Goal: Task Accomplishment & Management: Complete application form

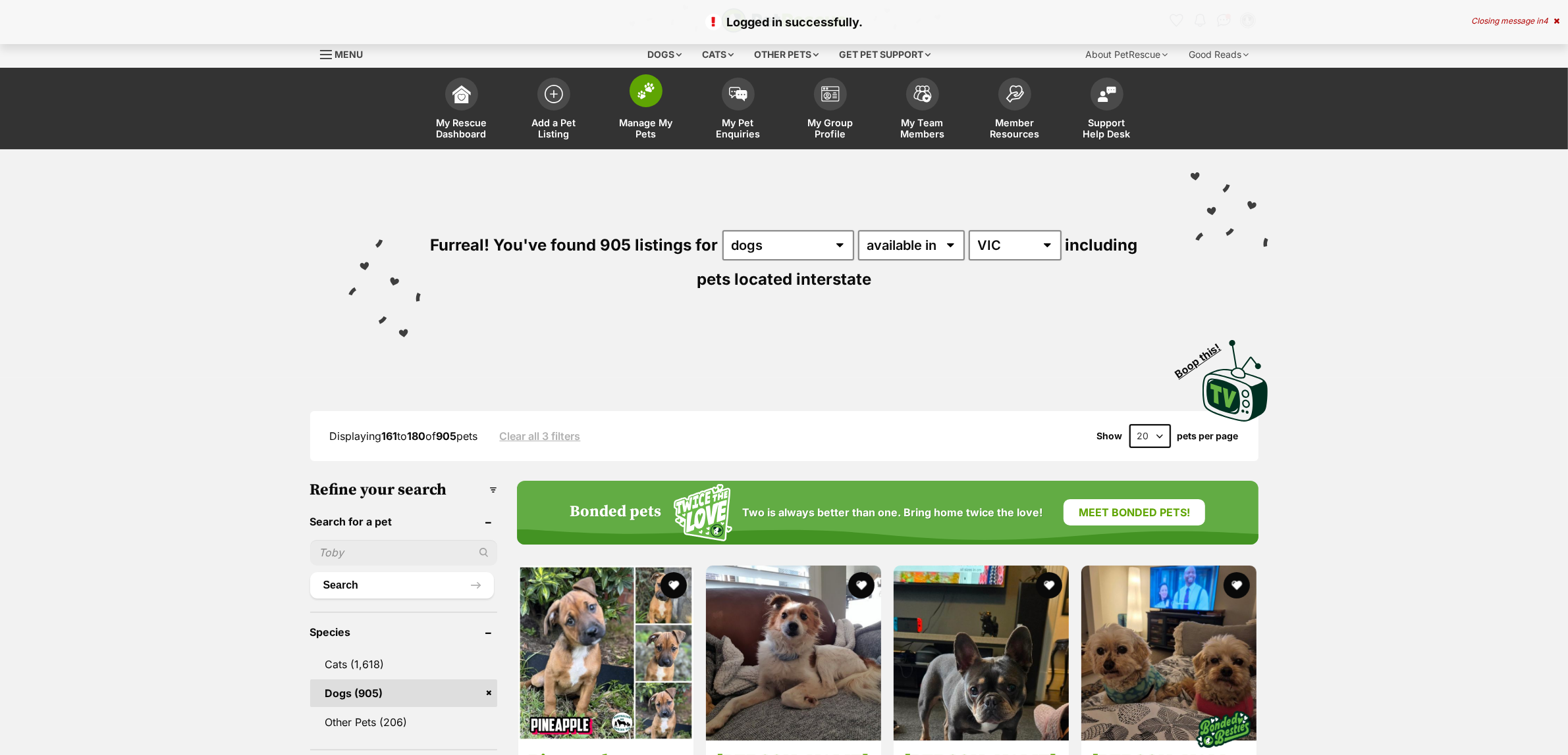
click at [641, 129] on span "Manage My Pets" at bounding box center [646, 128] width 60 height 22
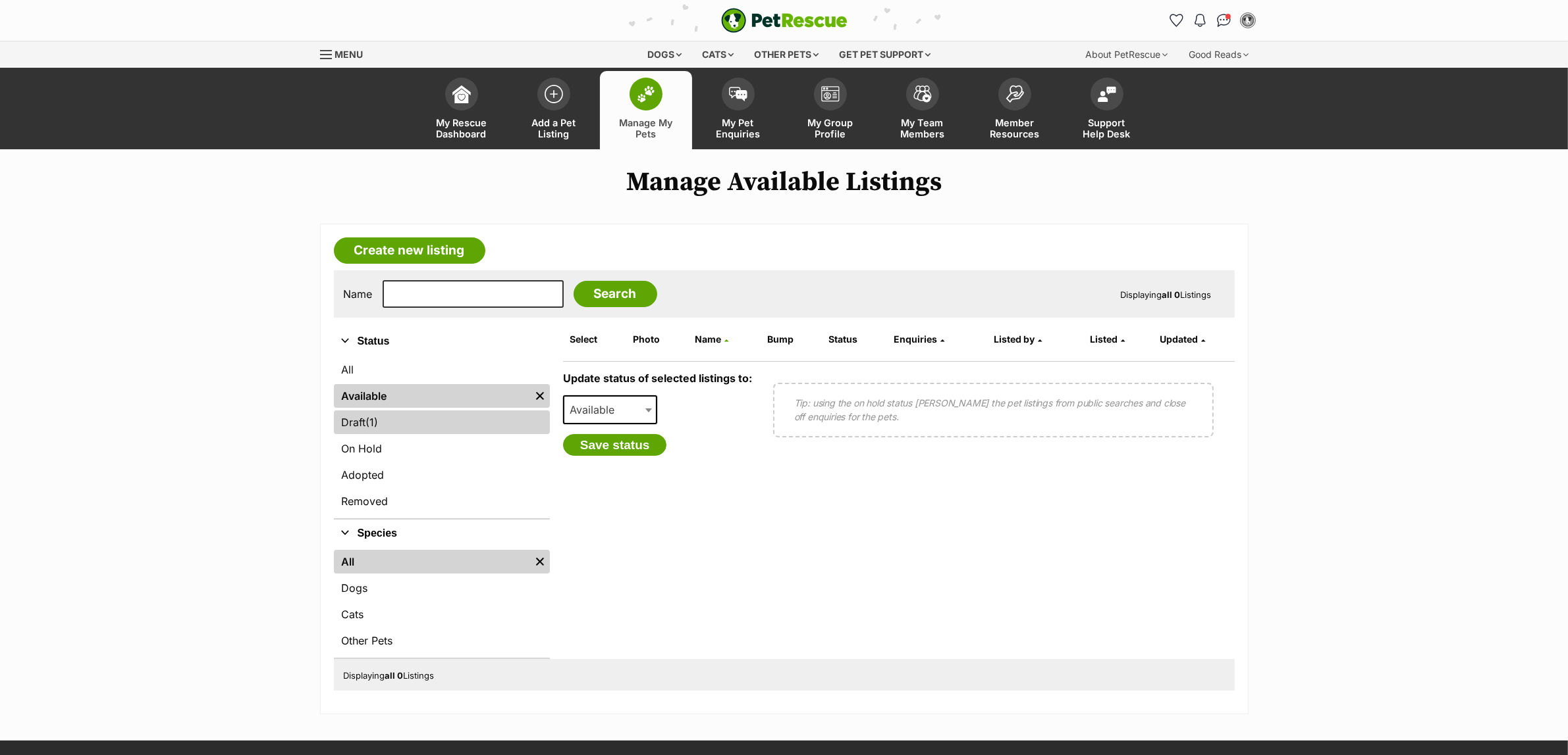
click at [366, 420] on link "Draft (1) Items" at bounding box center [442, 423] width 216 height 24
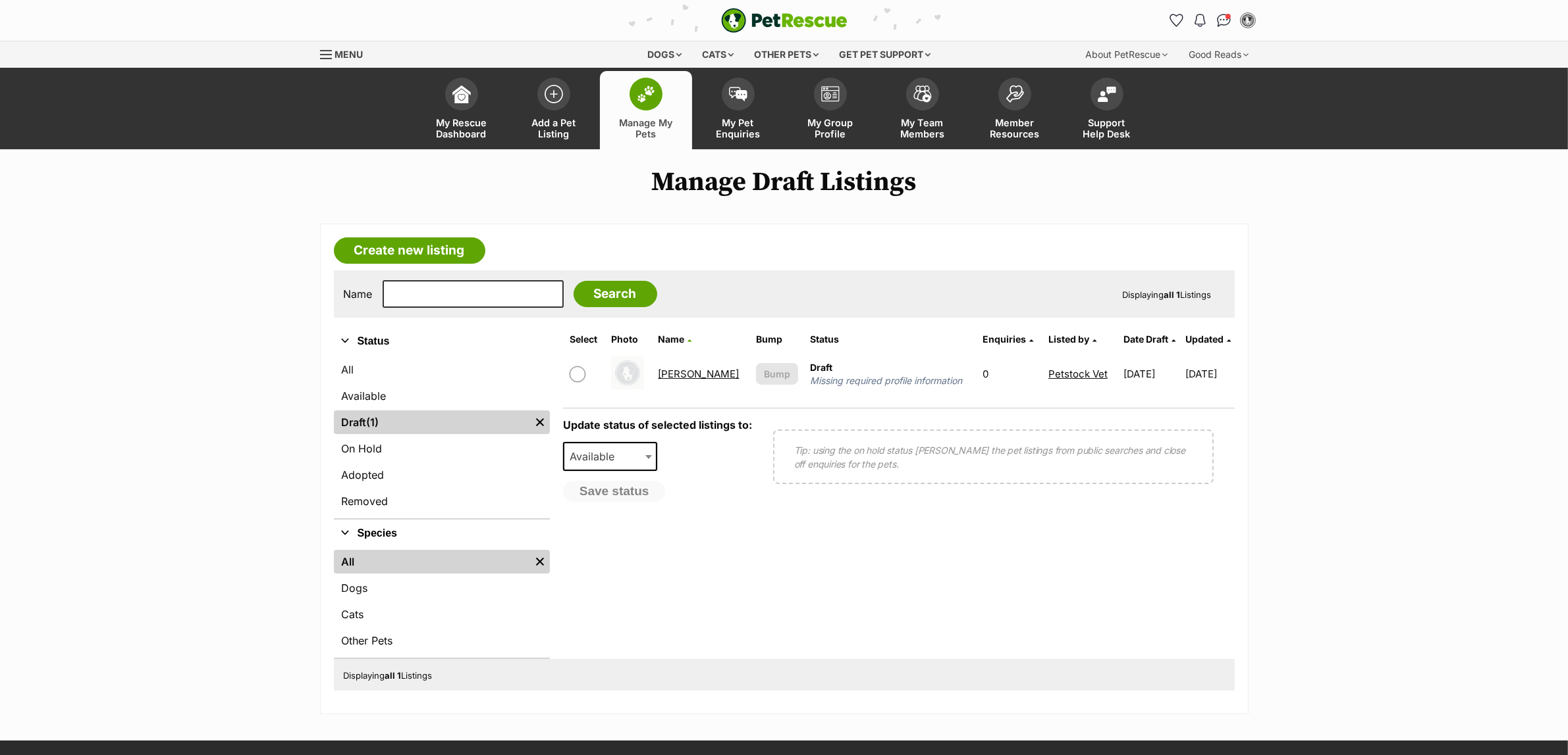
click at [677, 375] on link "[PERSON_NAME]" at bounding box center [698, 374] width 81 height 13
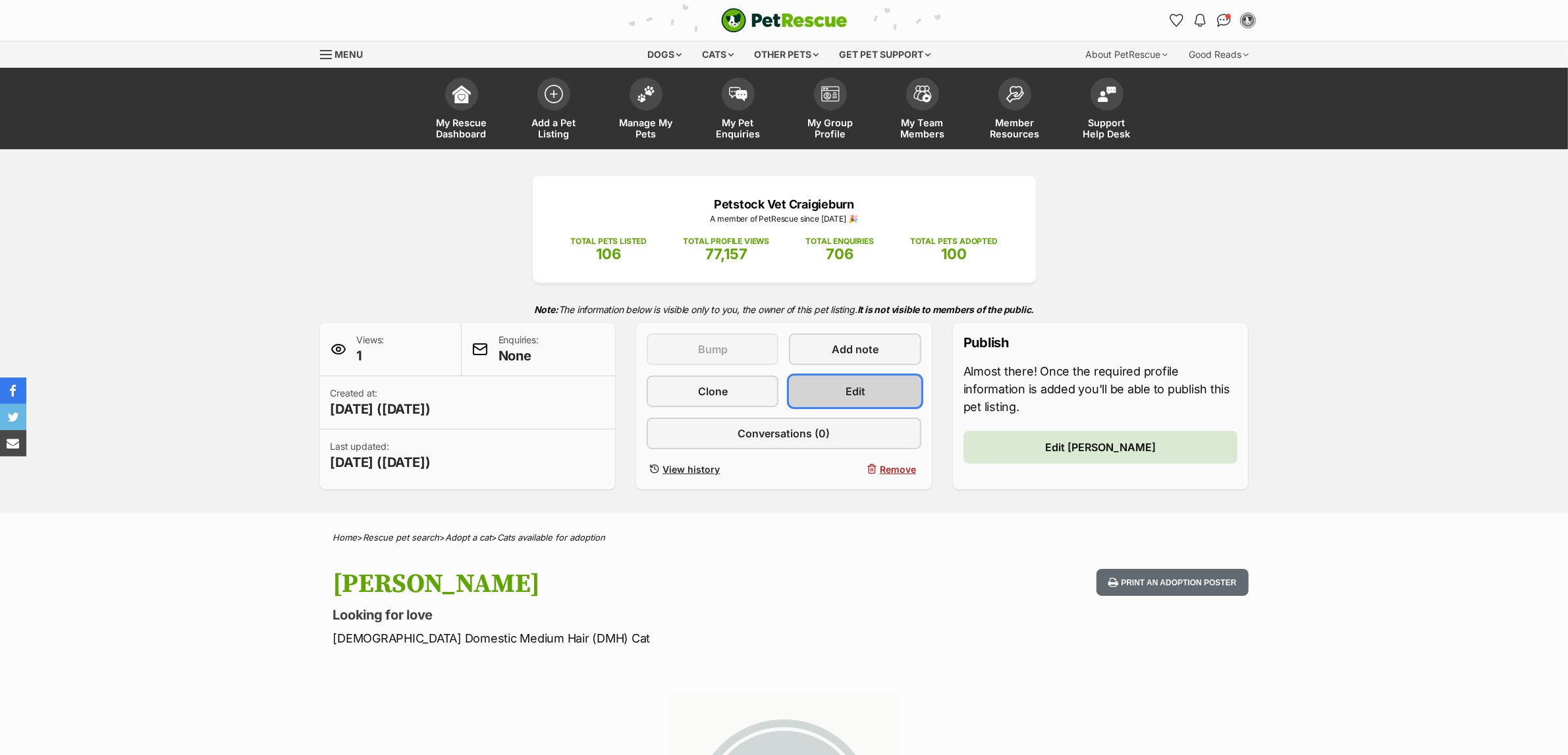
click at [856, 389] on span "Edit" at bounding box center [855, 391] width 20 height 16
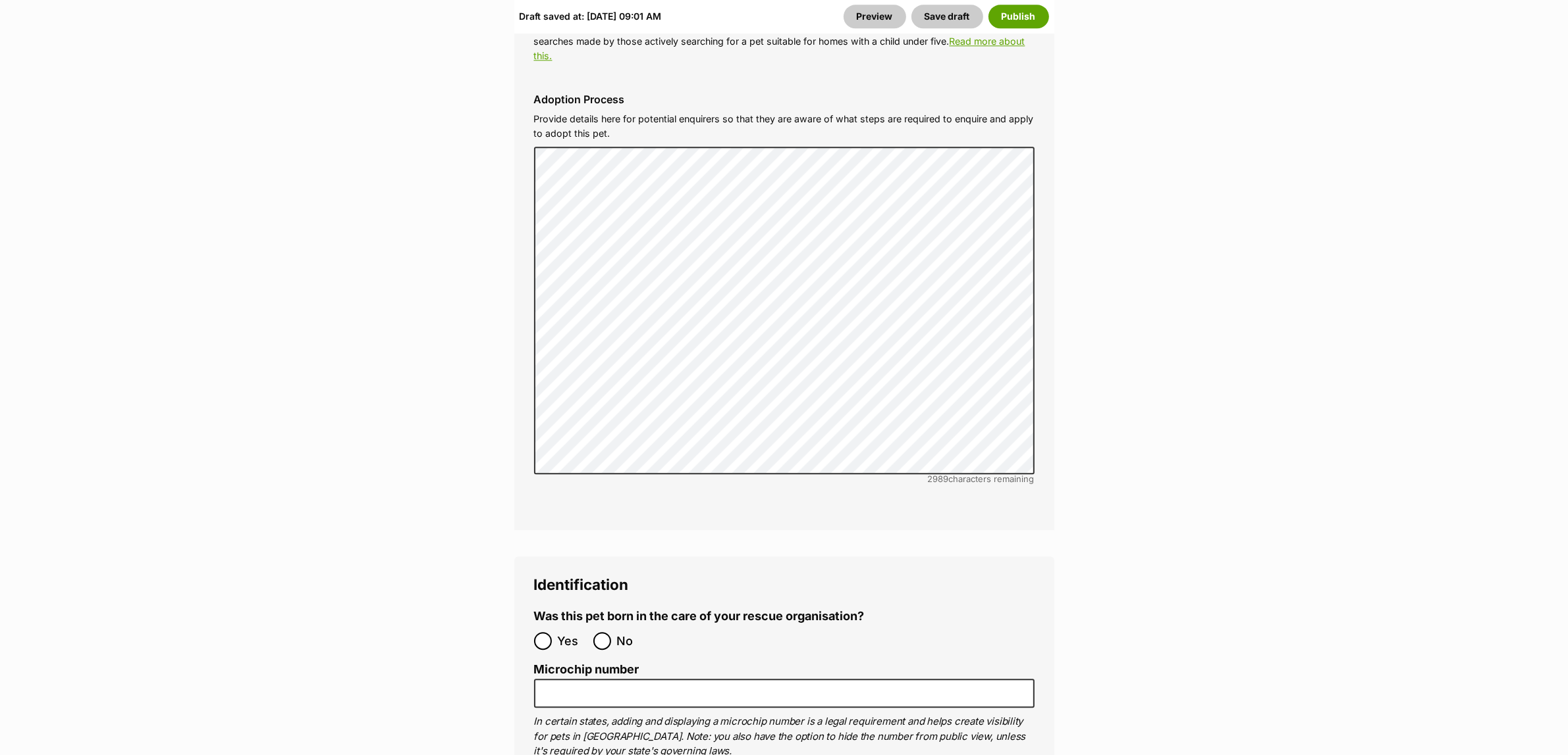
scroll to position [4195, 0]
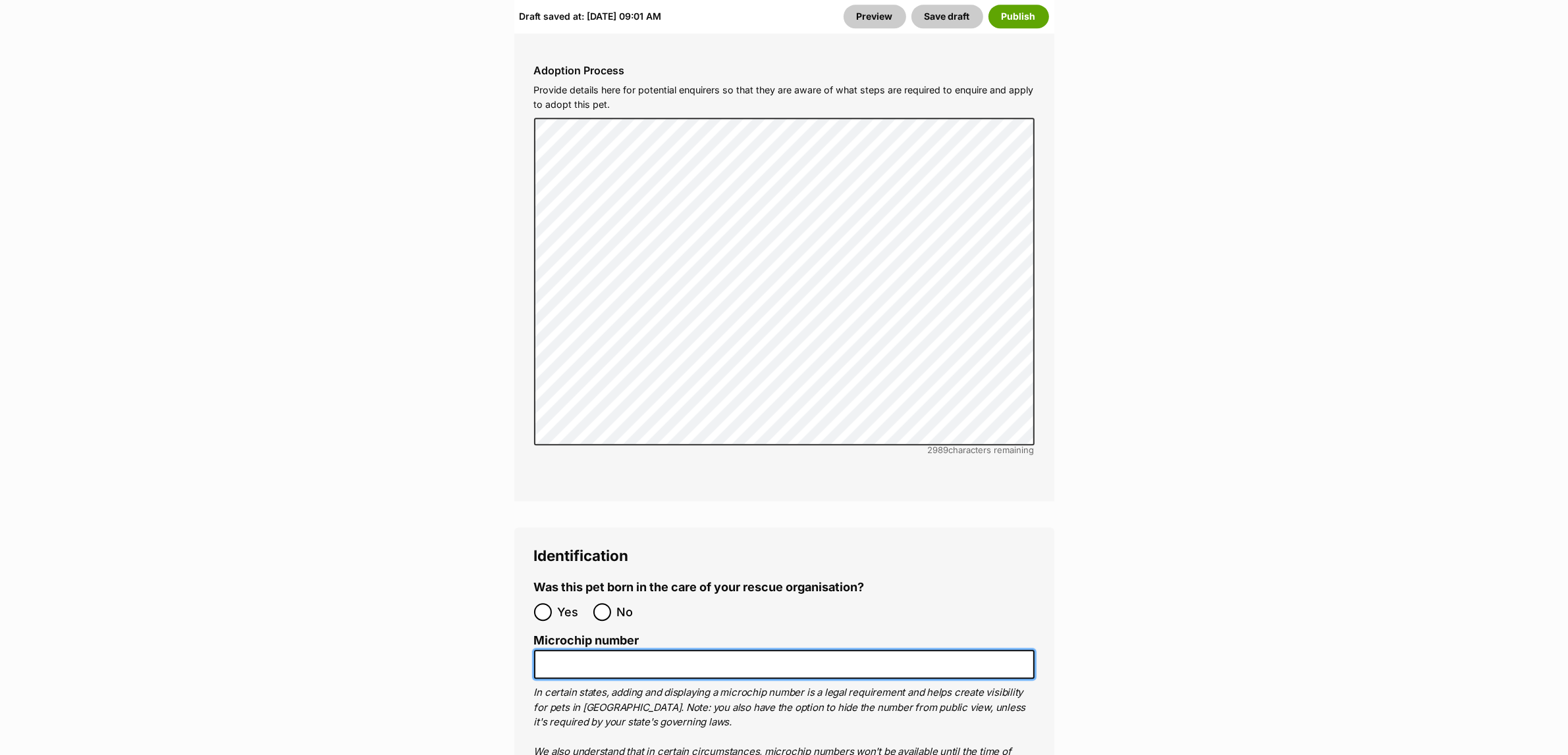
click at [643, 650] on input "Microchip number" at bounding box center [784, 665] width 500 height 30
paste input "953010007916203"
type input "953010007916203"
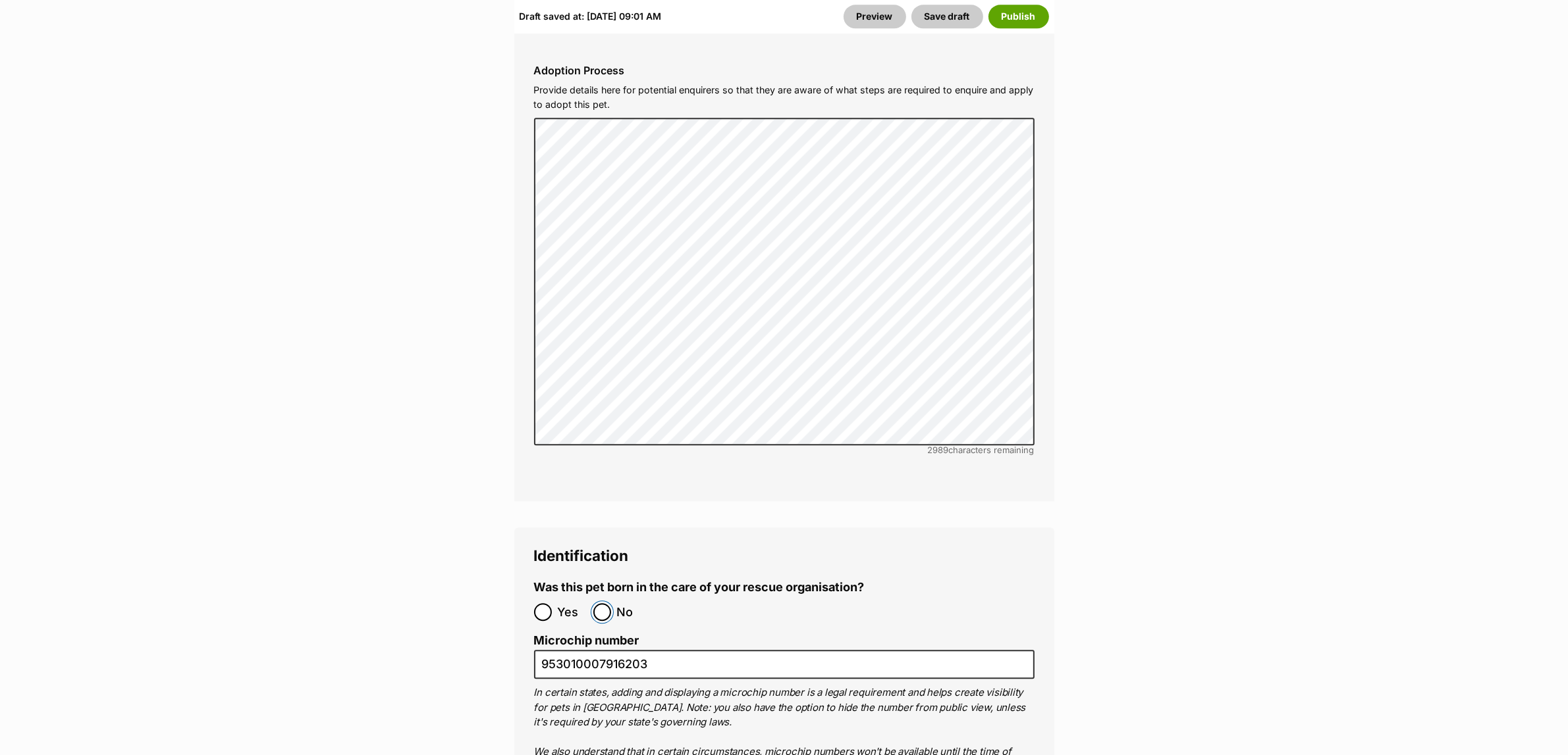
click at [600, 604] on input "No" at bounding box center [602, 612] width 18 height 18
radio input "true"
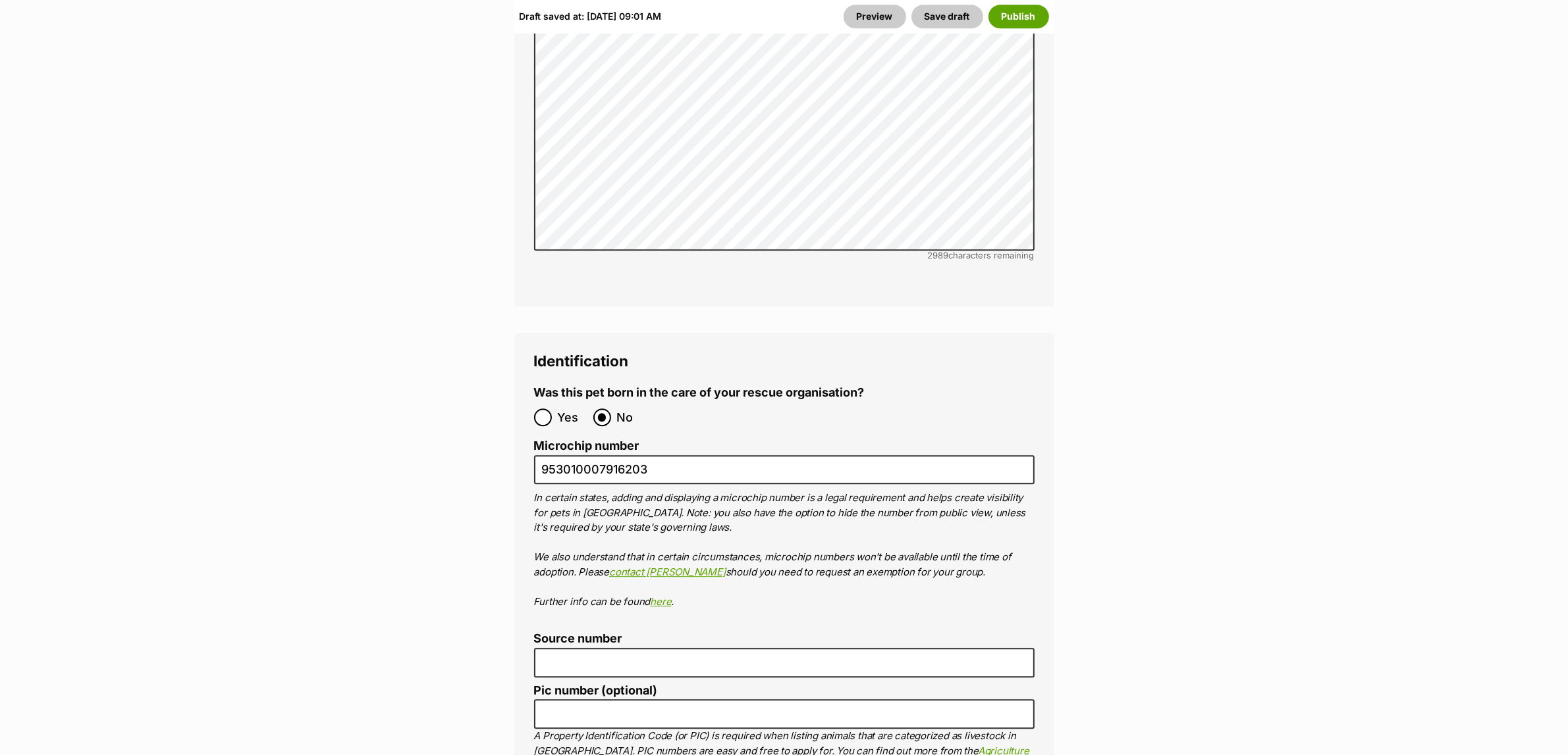
scroll to position [4442, 0]
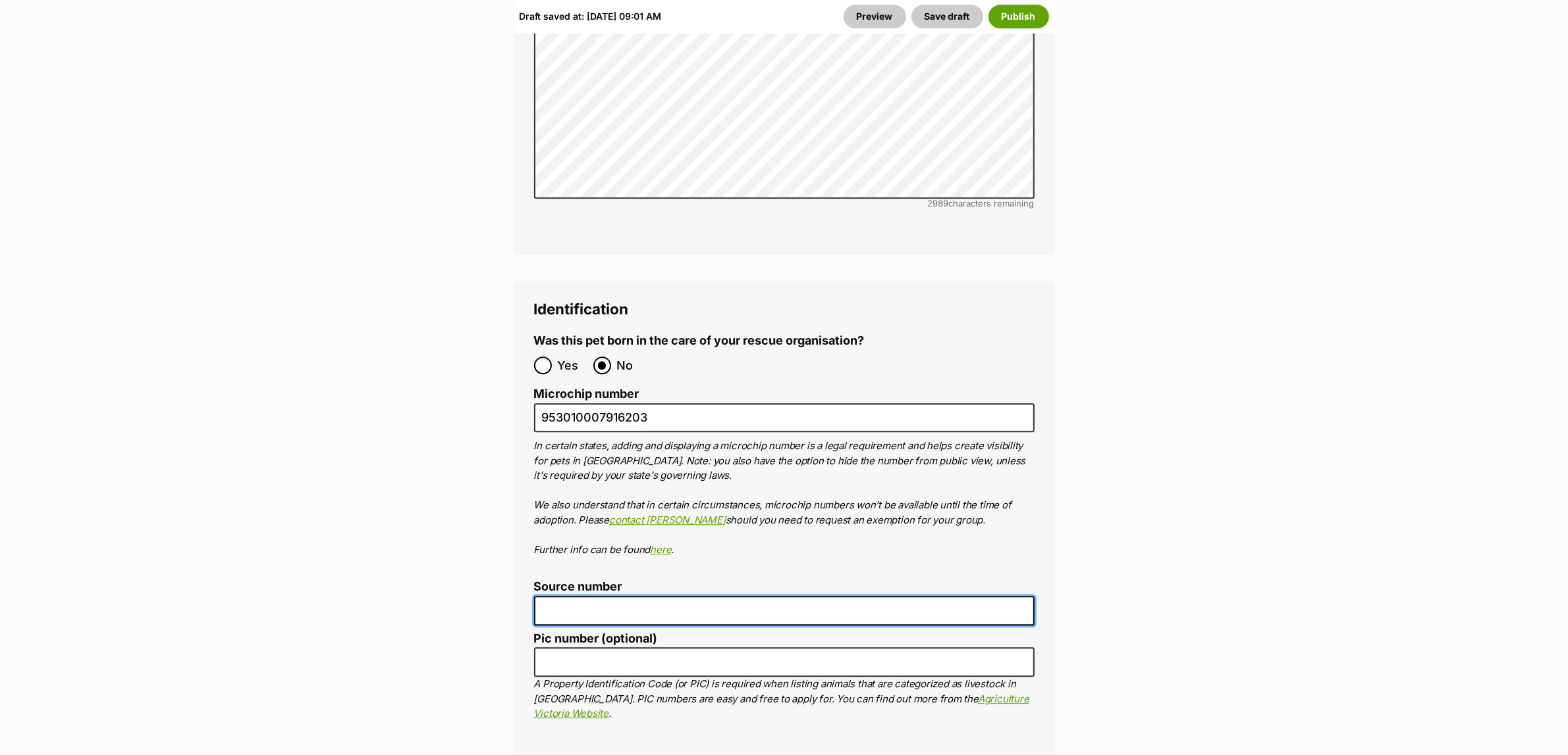
click at [606, 596] on input "Source number" at bounding box center [784, 610] width 500 height 30
type input "BR104774"
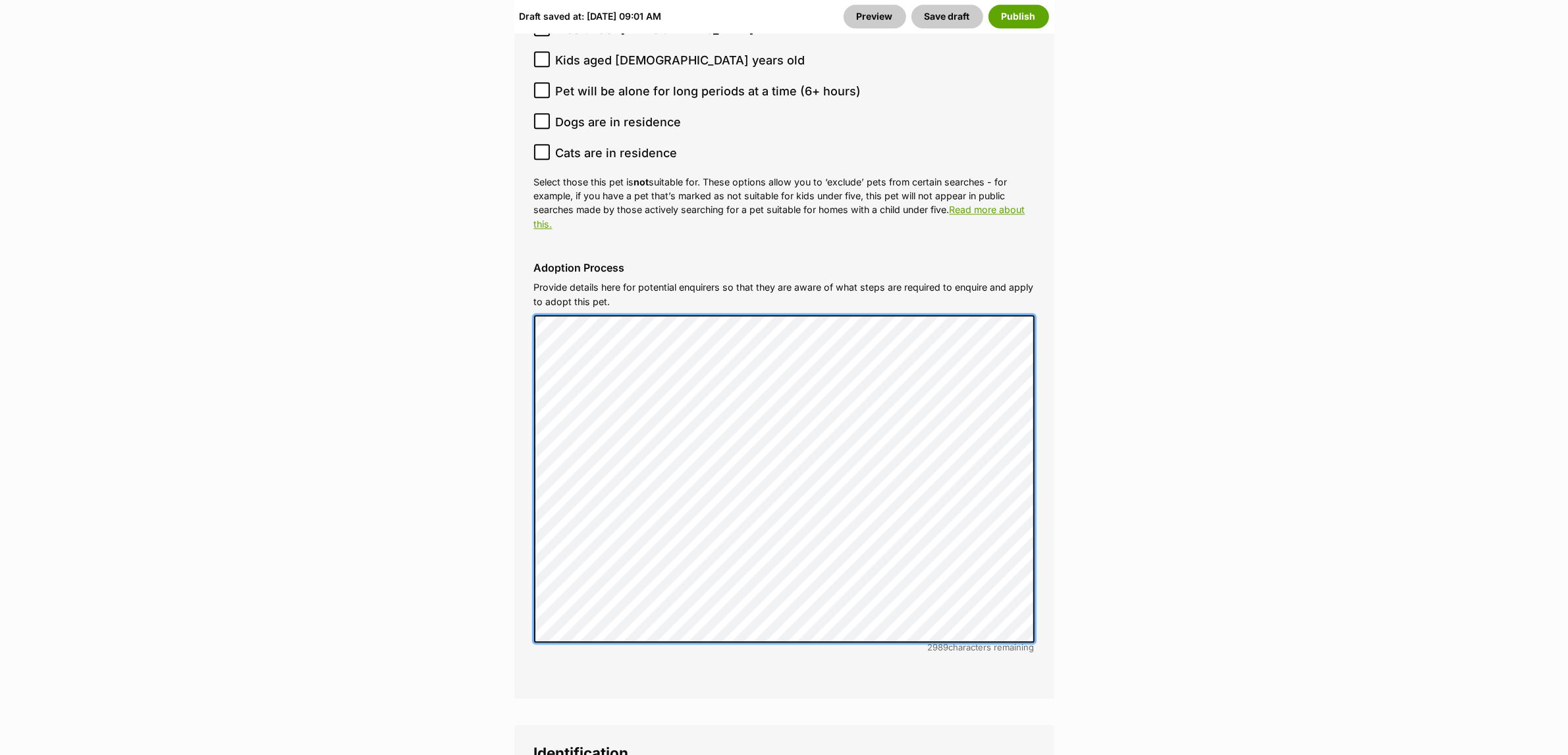
scroll to position [4030, 0]
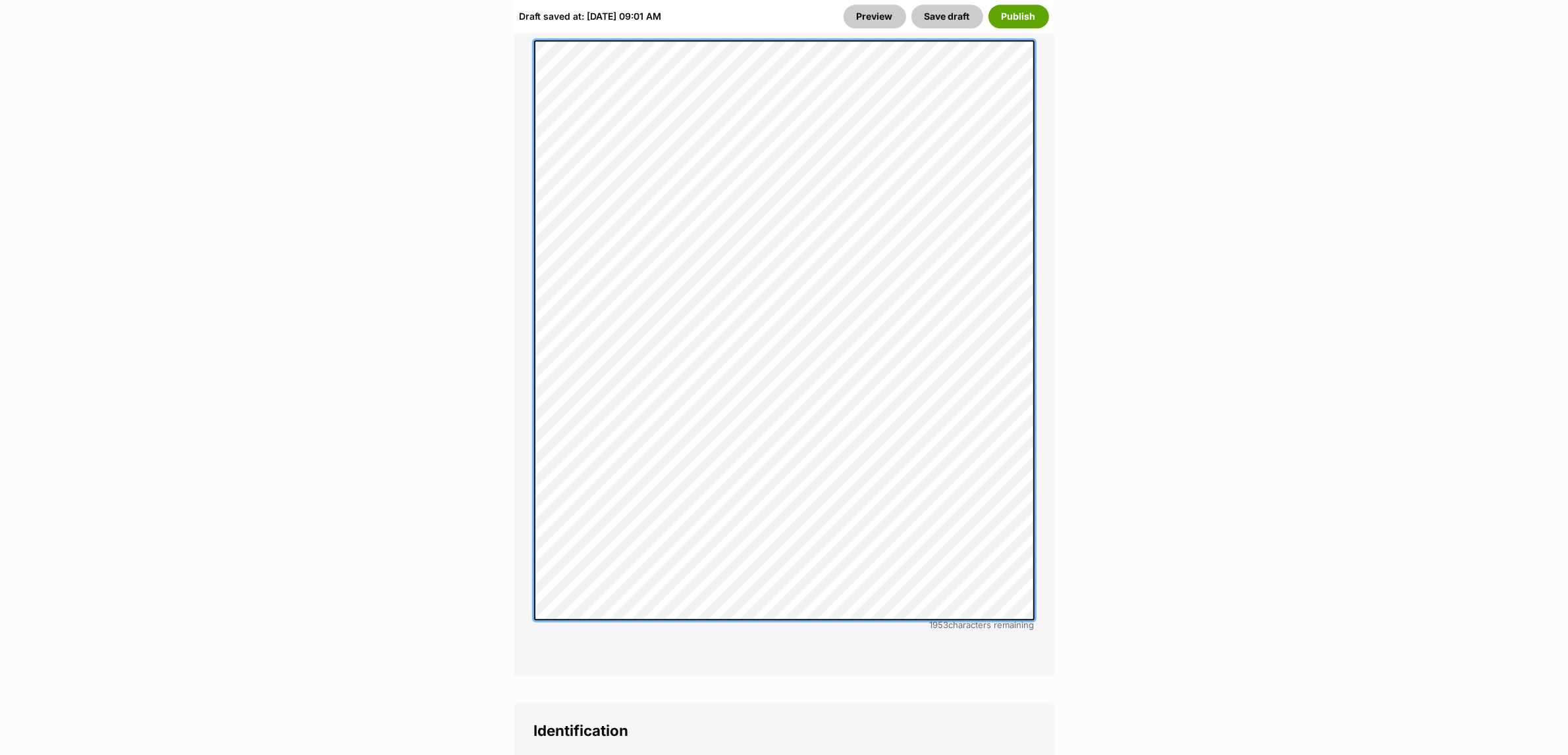
scroll to position [4309, 0]
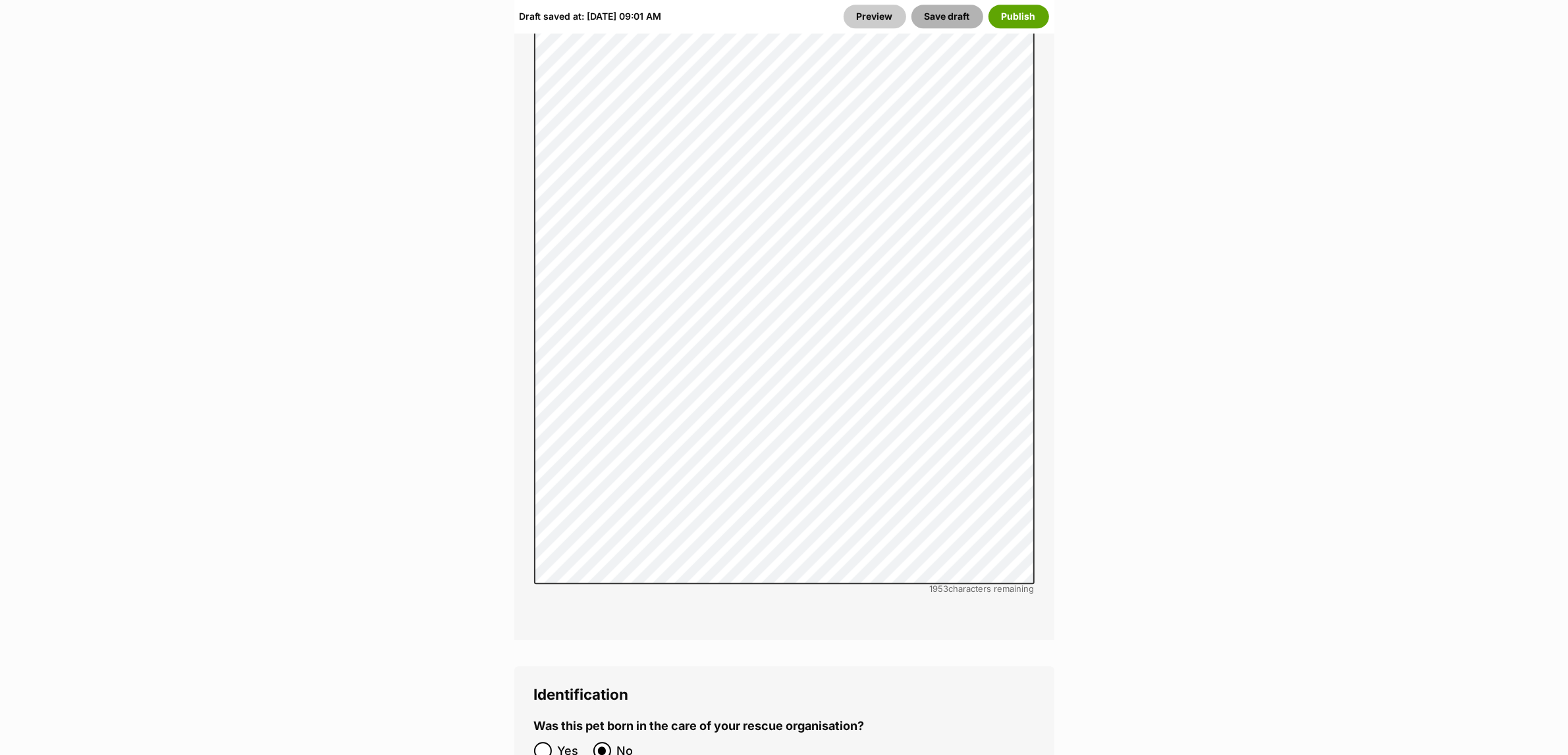
click at [945, 17] on button "Save draft" at bounding box center [947, 16] width 71 height 24
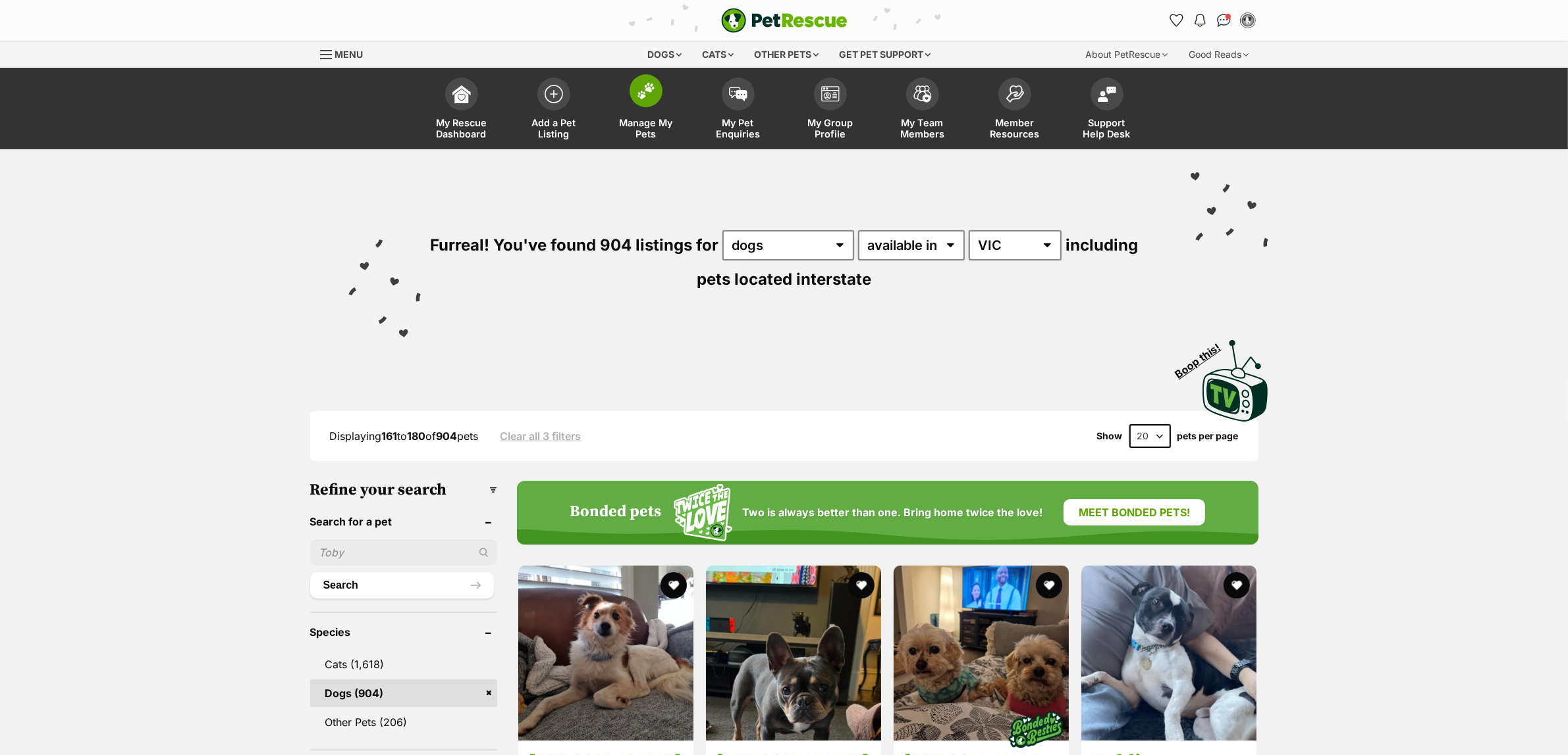
click at [643, 130] on span "Manage My Pets" at bounding box center [646, 128] width 60 height 22
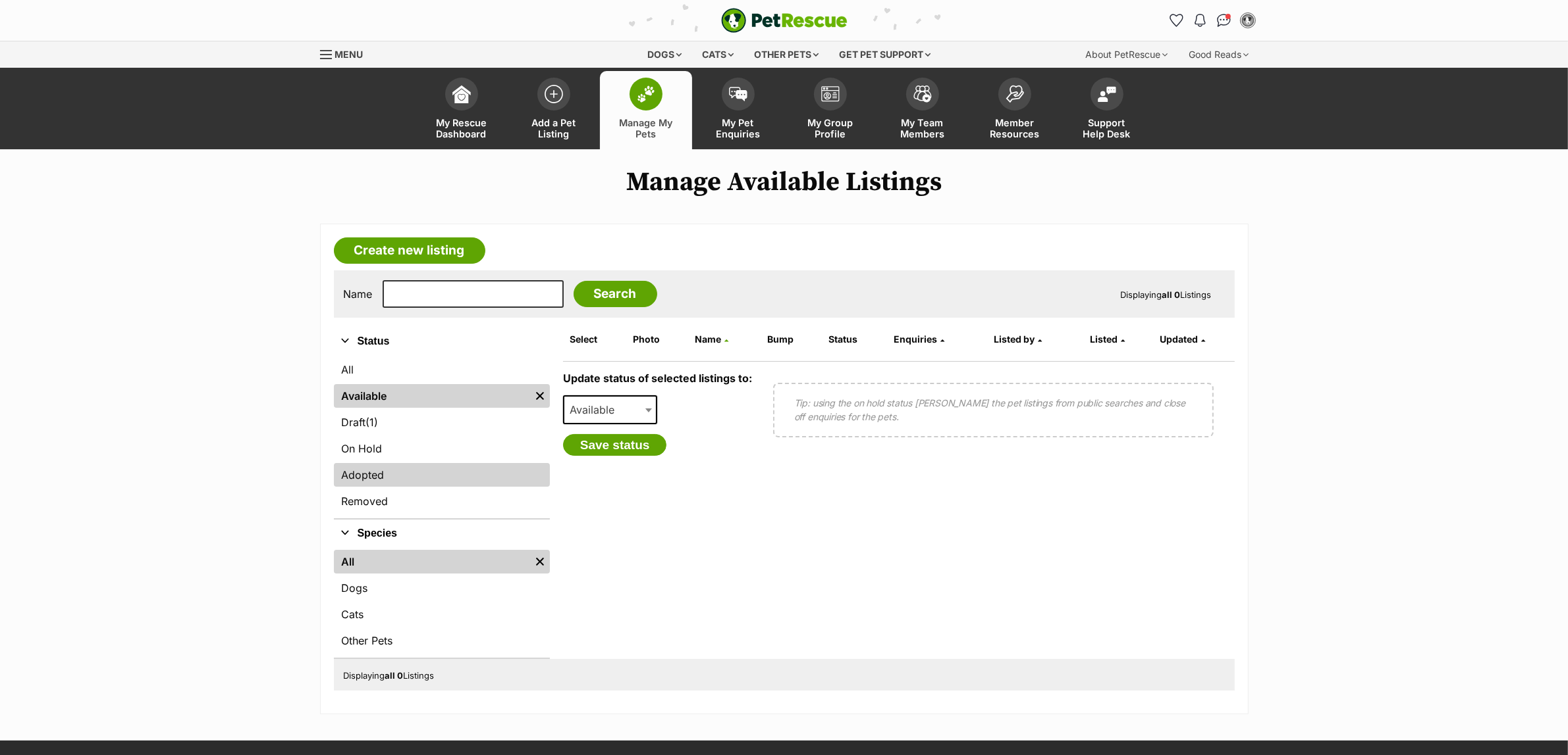
click at [383, 474] on link "Adopted" at bounding box center [442, 475] width 216 height 24
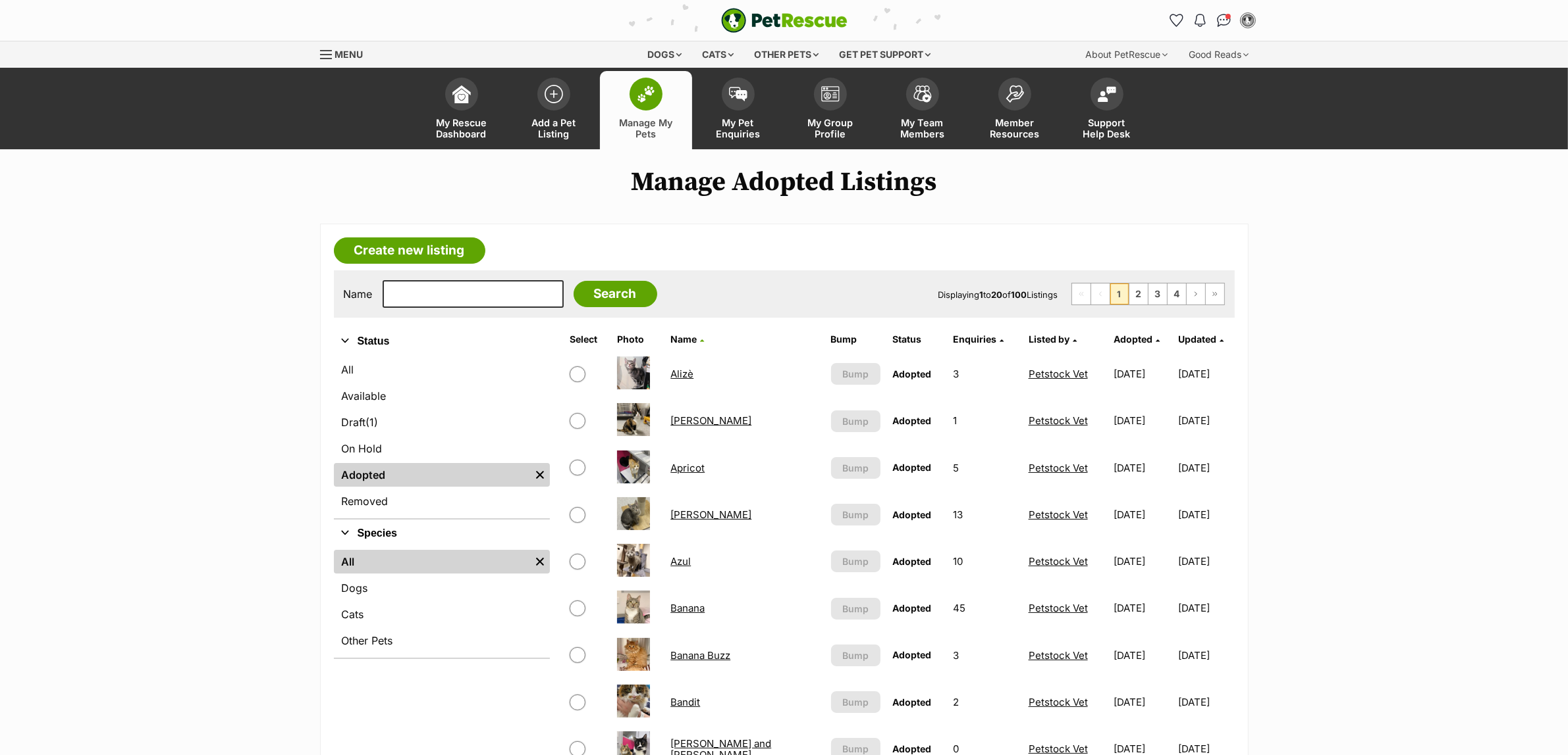
click at [679, 558] on link "Azul" at bounding box center [681, 561] width 20 height 13
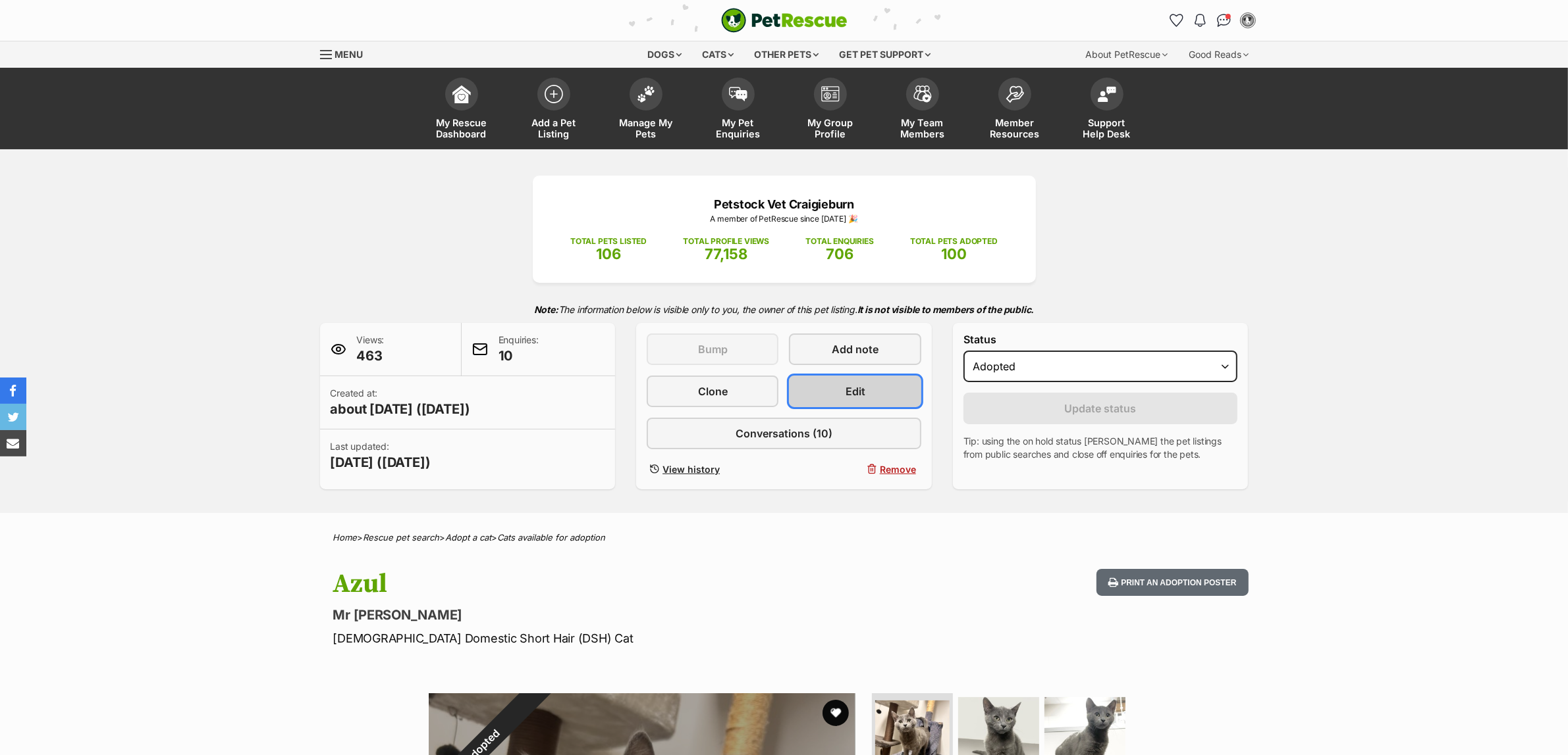
click at [864, 389] on link "Edit" at bounding box center [854, 391] width 132 height 31
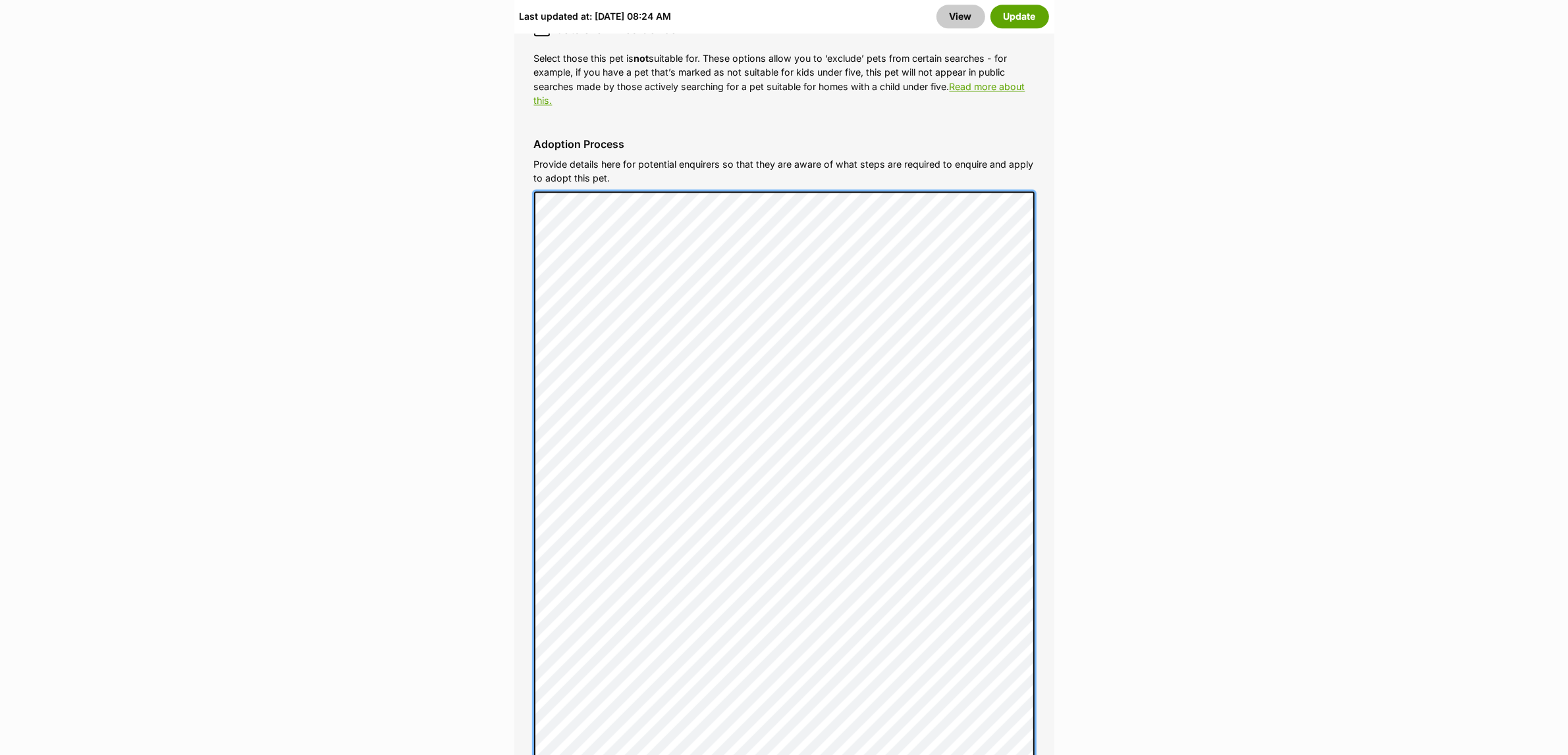
scroll to position [4113, 0]
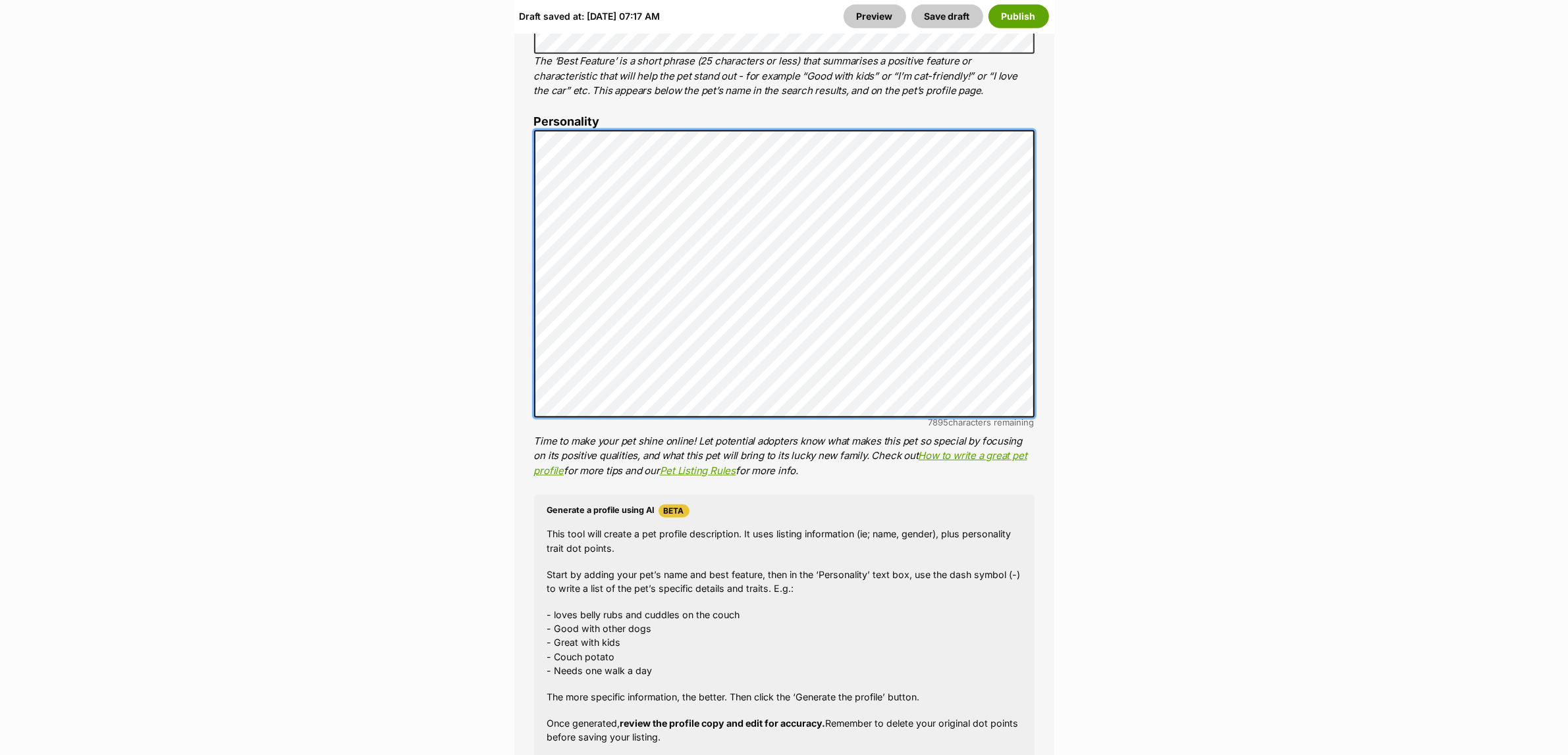
scroll to position [1151, 0]
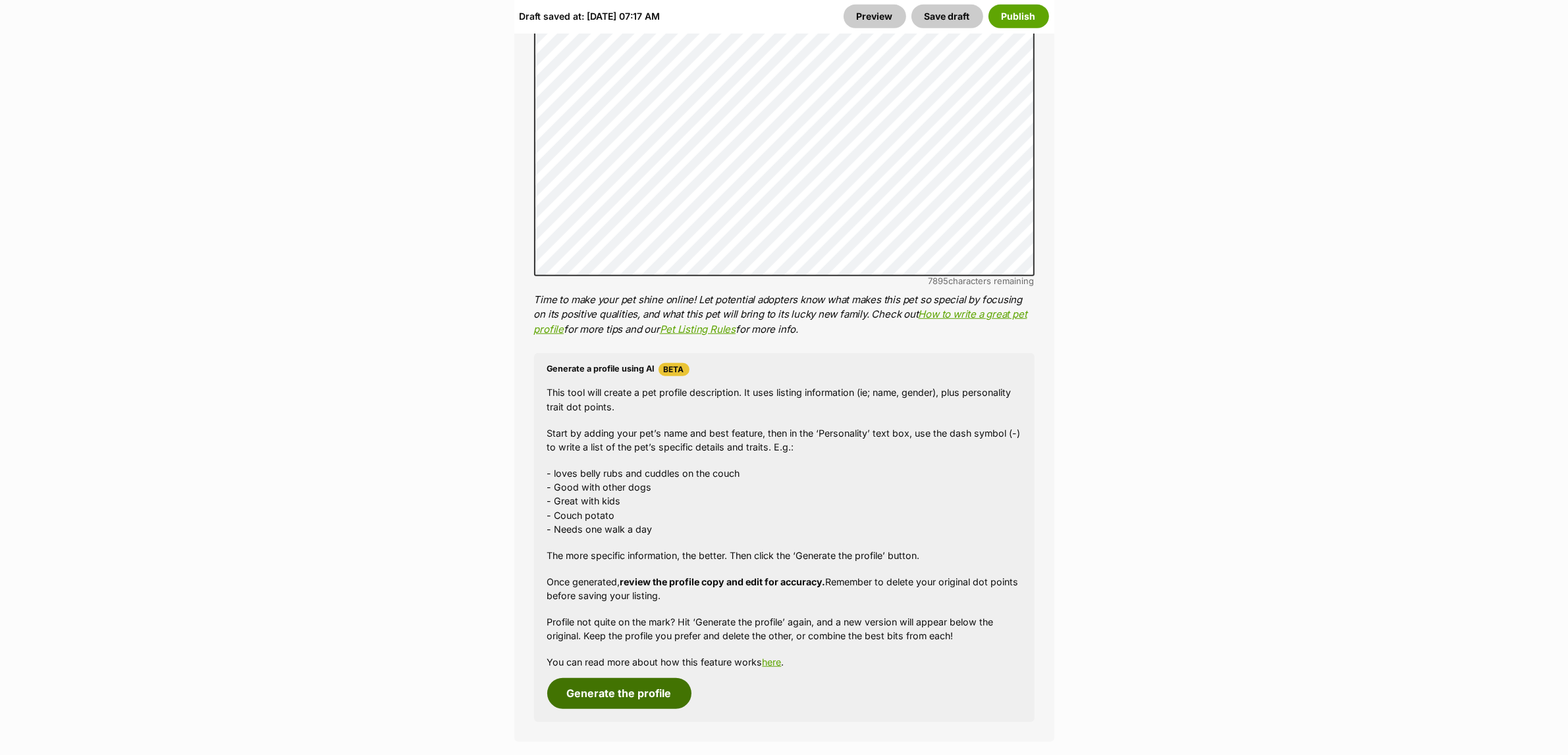
click at [665, 682] on button "Generate the profile" at bounding box center [619, 694] width 144 height 31
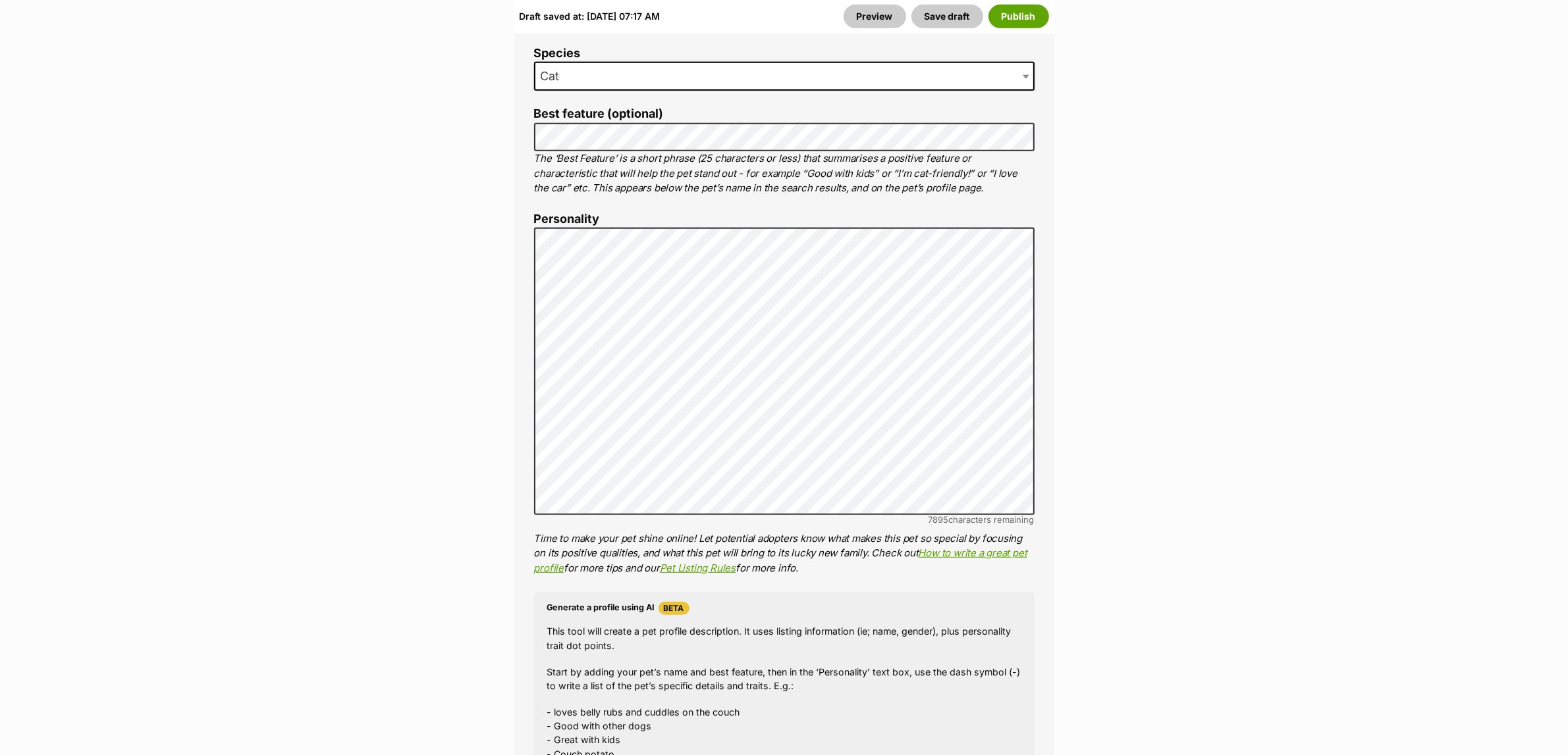
scroll to position [887, 0]
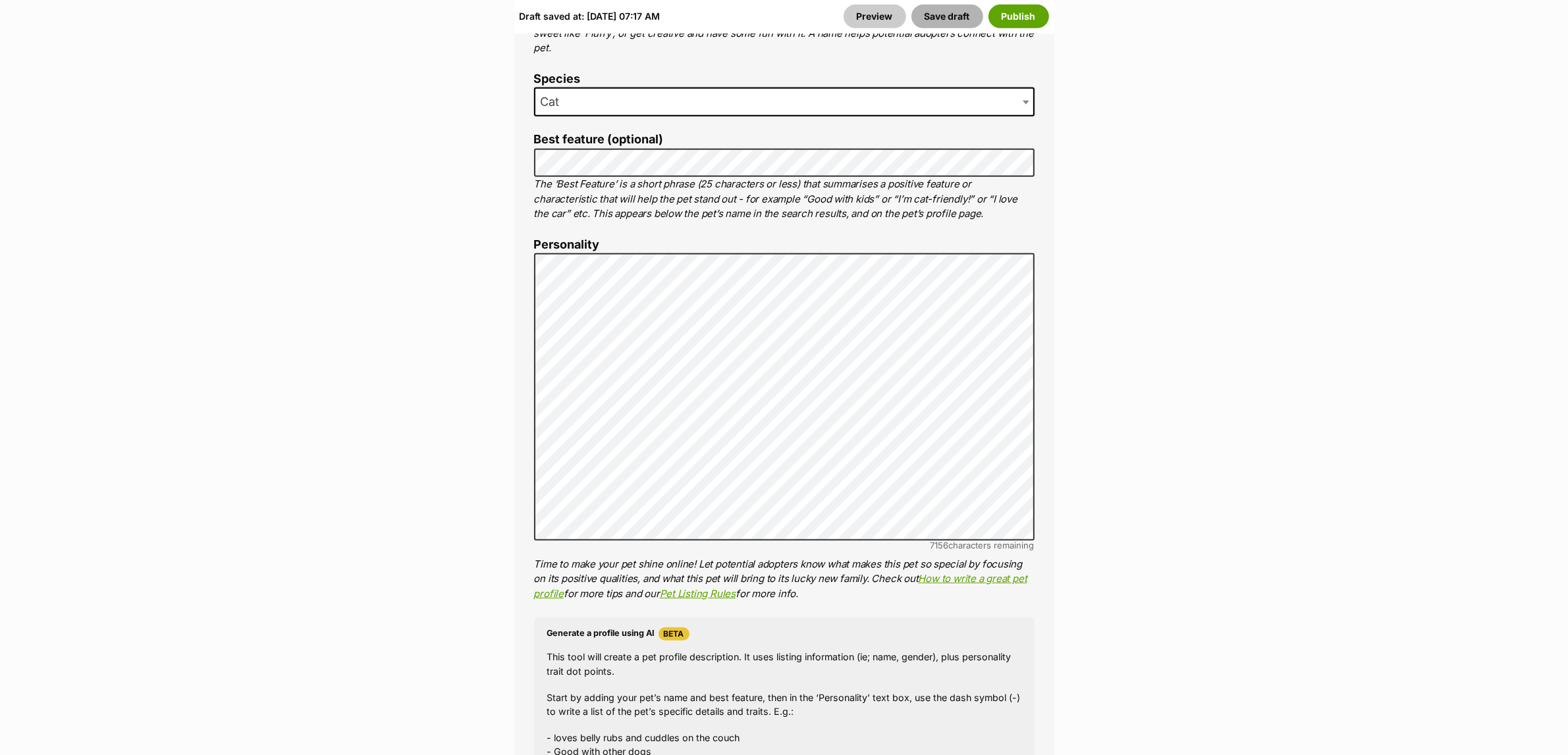
click at [936, 17] on button "Save draft" at bounding box center [947, 16] width 71 height 24
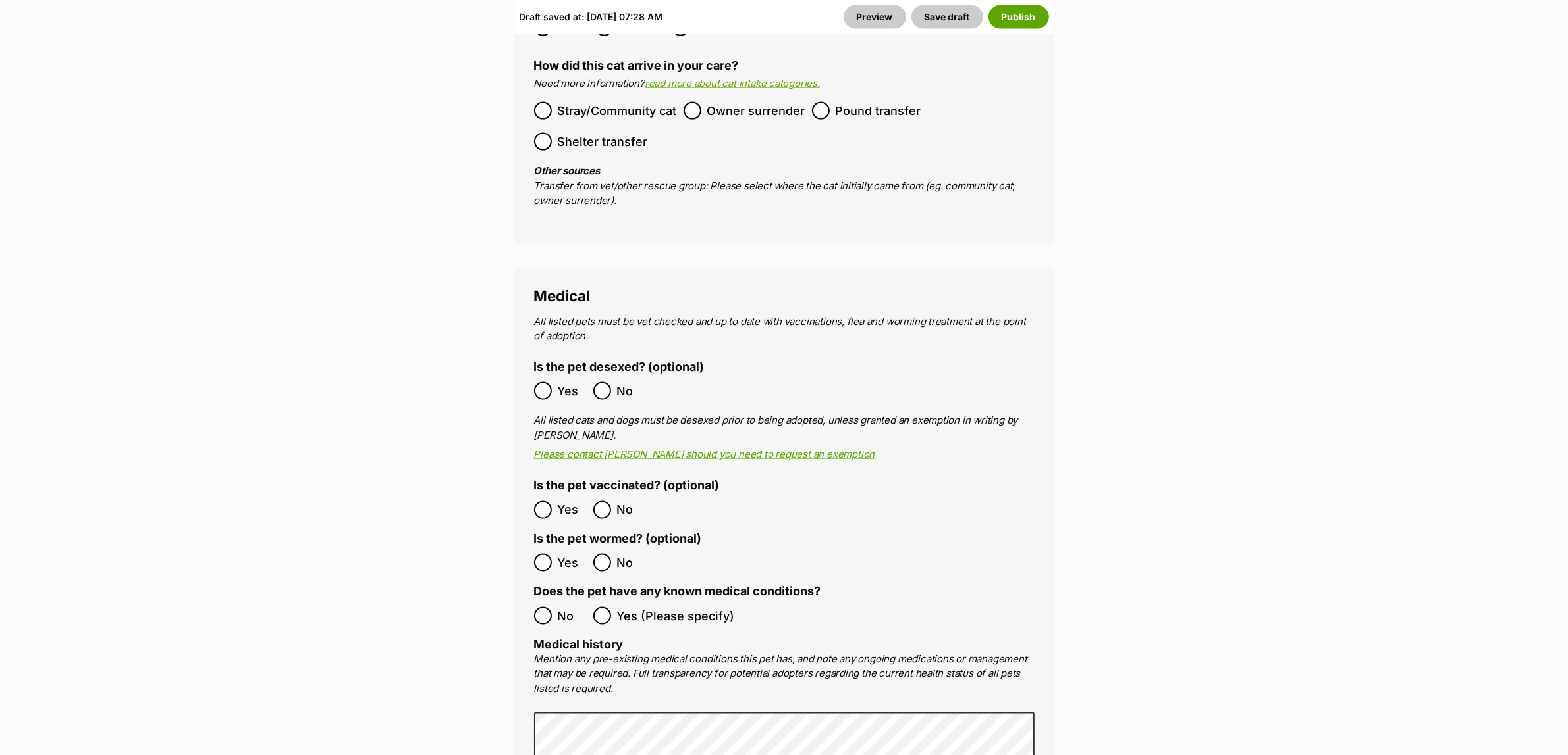
scroll to position [2632, 0]
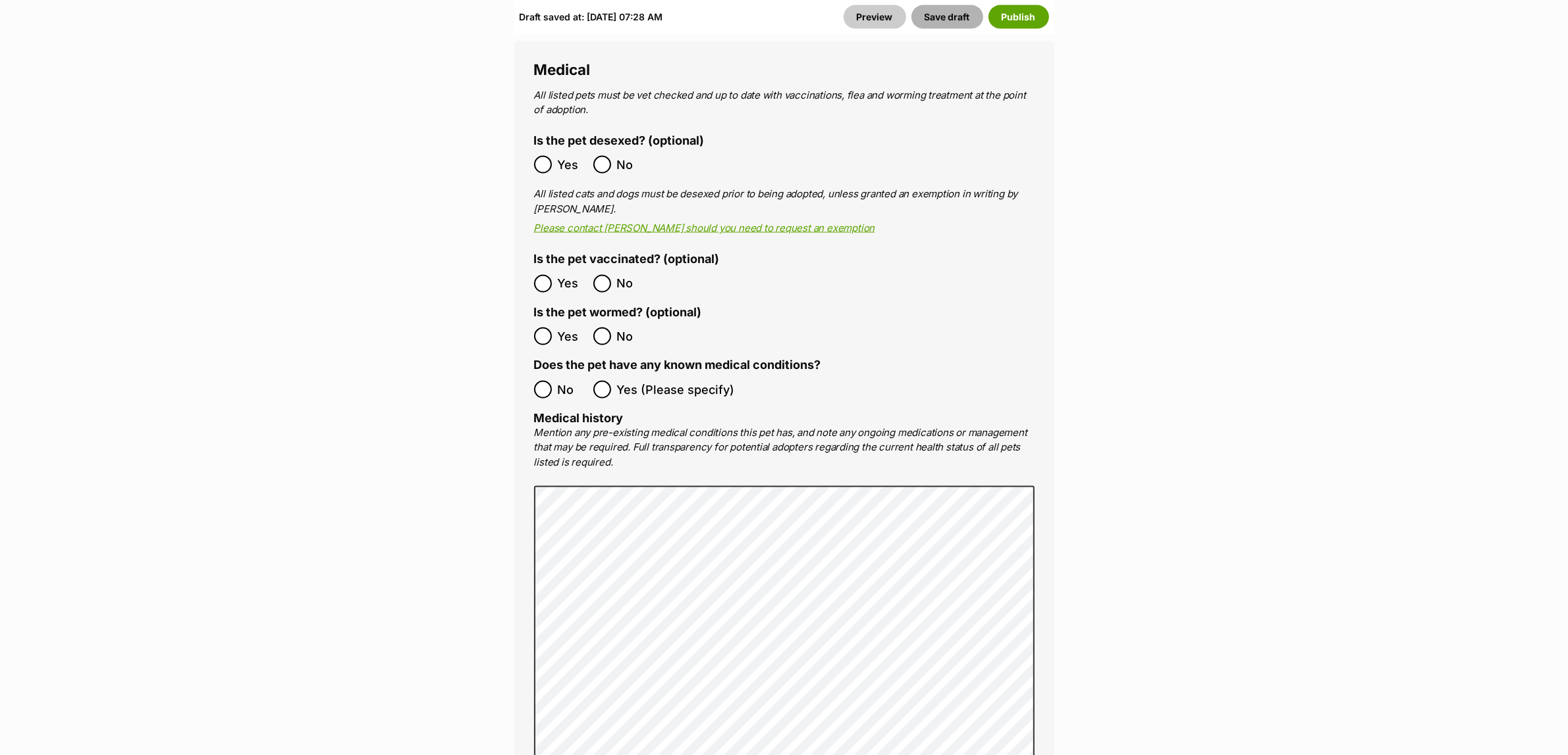
click at [938, 22] on button "Save draft" at bounding box center [947, 16] width 71 height 24
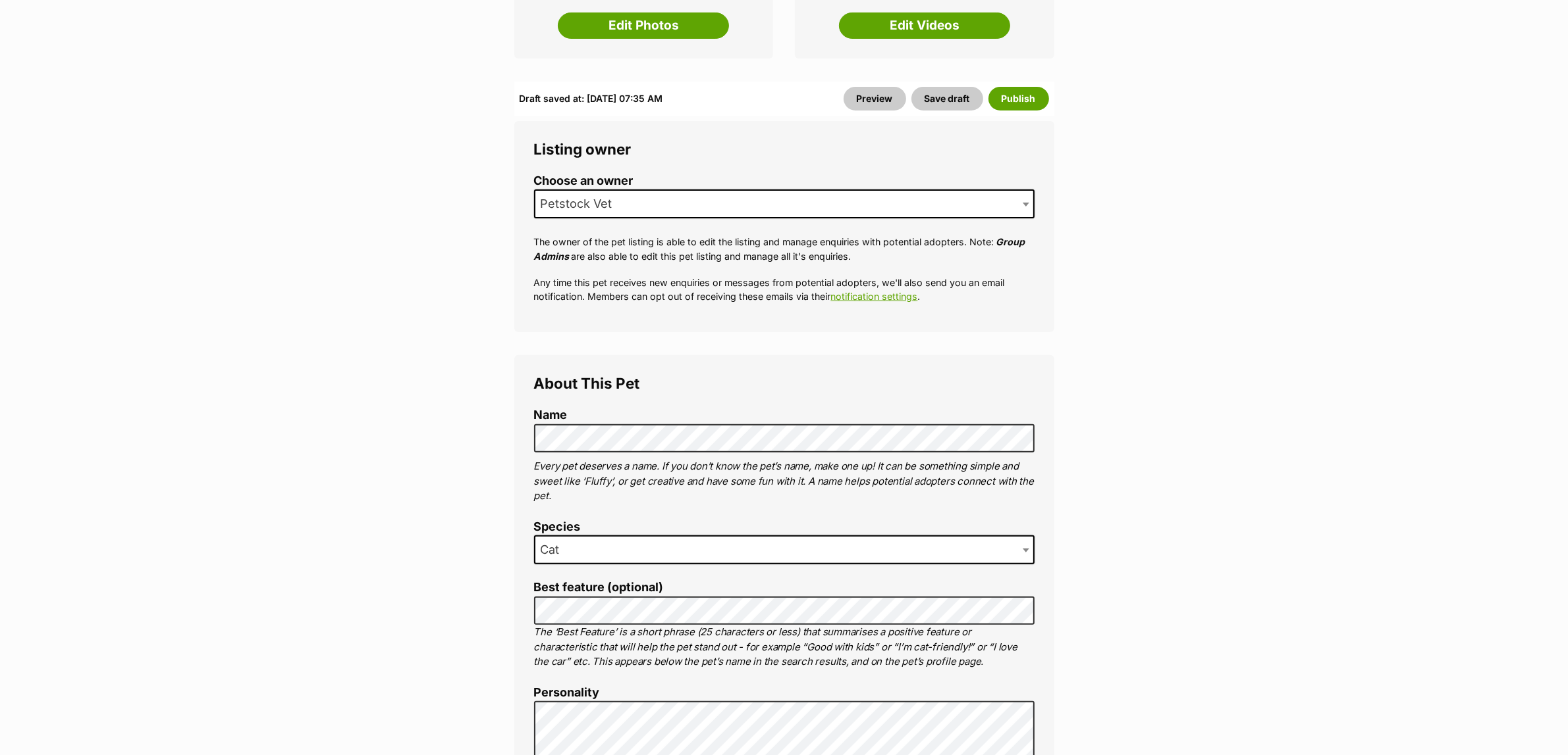
scroll to position [412, 0]
